Goal: Communication & Community: Connect with others

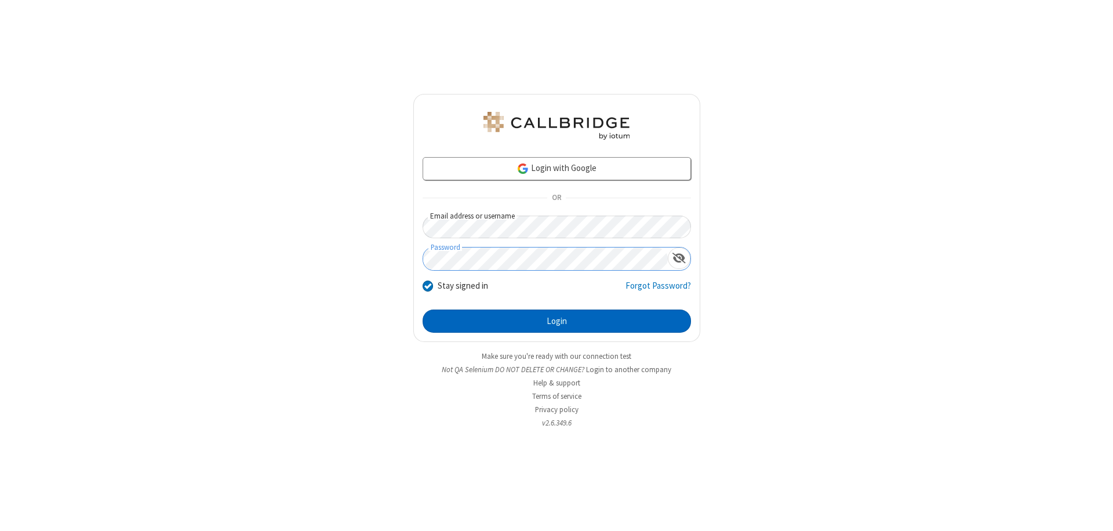
click at [556, 321] on button "Login" at bounding box center [557, 321] width 268 height 23
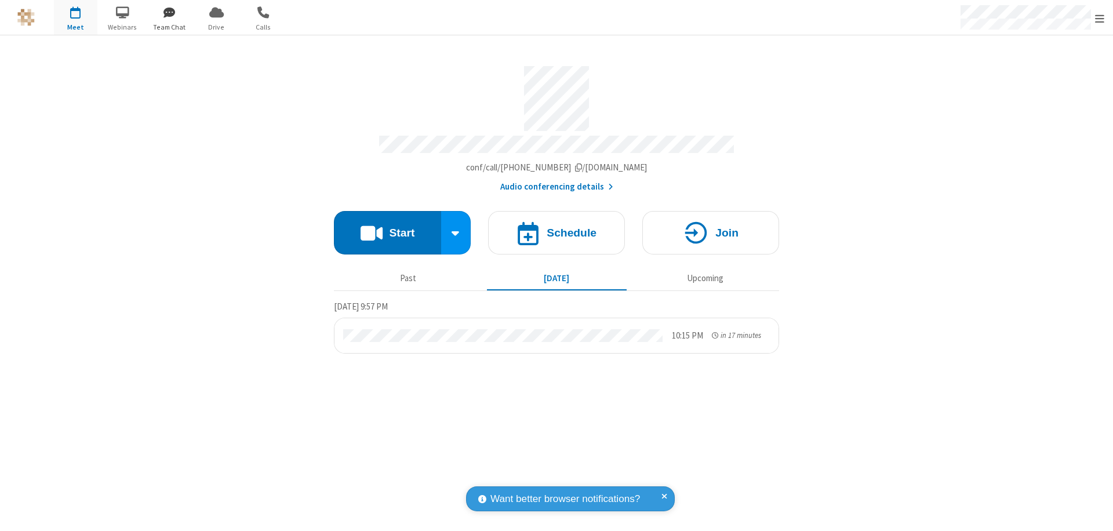
click at [169, 12] on span "button" at bounding box center [169, 12] width 43 height 20
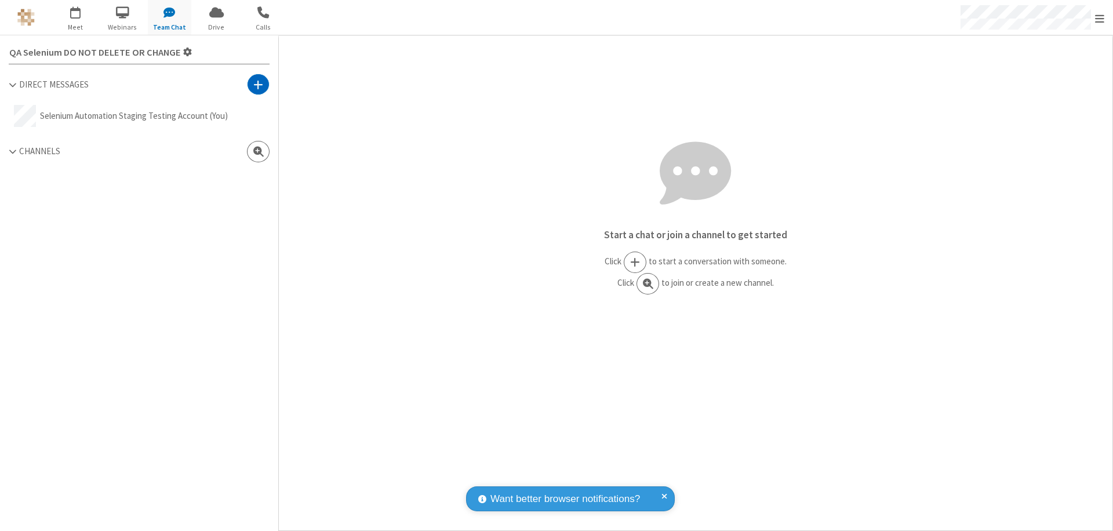
click at [258, 84] on span at bounding box center [258, 85] width 10 height 12
